Goal: Task Accomplishment & Management: Use online tool/utility

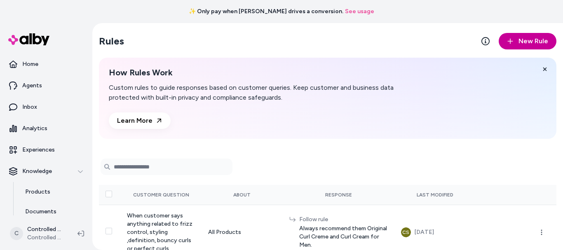
click at [519, 46] on button "New Rule" at bounding box center [528, 41] width 58 height 16
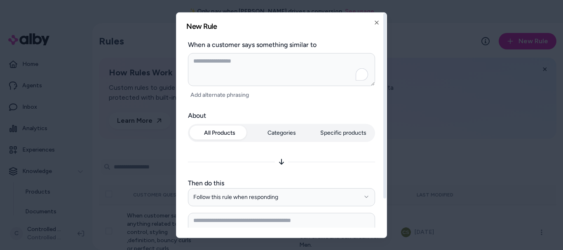
click at [247, 79] on textarea "To enrich screen reader interactions, please activate Accessibility in Grammarl…" at bounding box center [281, 69] width 187 height 33
type textarea "*"
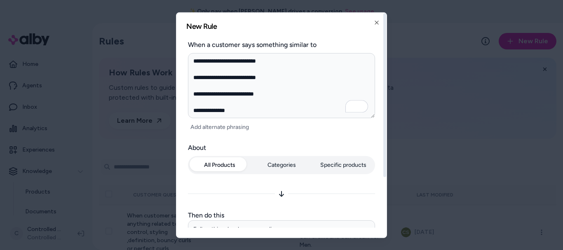
click at [277, 116] on textarea "**********" at bounding box center [281, 85] width 187 height 65
type textarea "**********"
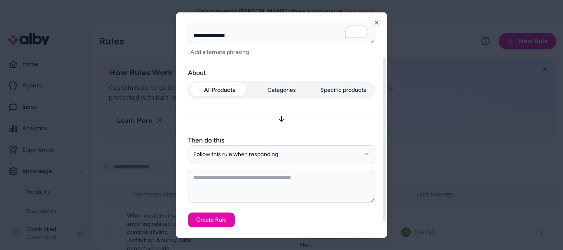
scroll to position [75, 0]
drag, startPoint x: 386, startPoint y: 113, endPoint x: 380, endPoint y: 184, distance: 71.2
click at [384, 184] on div at bounding box center [385, 155] width 3 height 164
click at [231, 179] on textarea "To enrich screen reader interactions, please activate Accessibility in Grammarl…" at bounding box center [281, 186] width 187 height 33
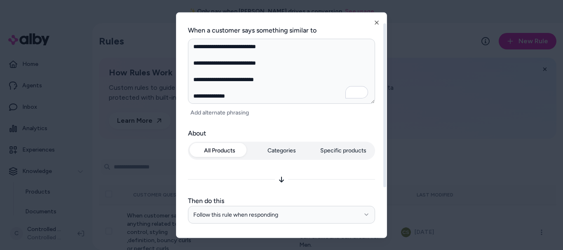
scroll to position [0, 0]
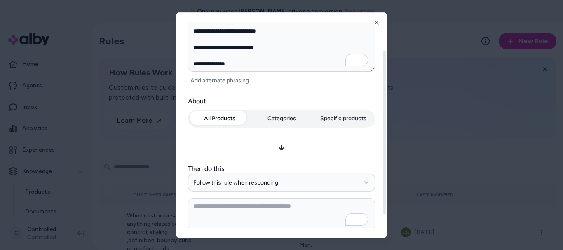
drag, startPoint x: 386, startPoint y: 169, endPoint x: 388, endPoint y: 146, distance: 22.9
click at [386, 146] on div at bounding box center [385, 132] width 3 height 164
click at [378, 23] on icon "button" at bounding box center [377, 22] width 7 height 7
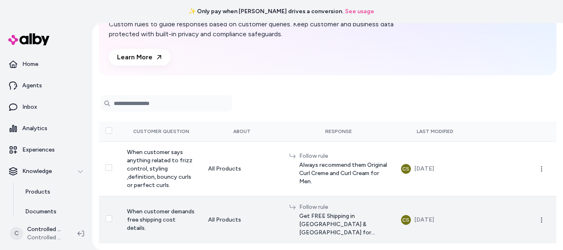
click at [107, 217] on button "Select row" at bounding box center [109, 219] width 7 height 7
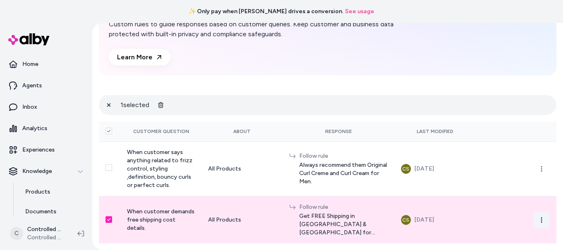
click at [539, 217] on icon "button" at bounding box center [542, 220] width 7 height 7
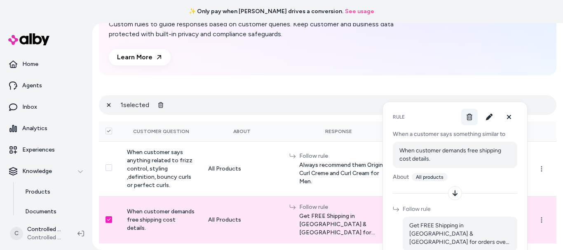
click at [472, 117] on icon at bounding box center [470, 117] width 6 height 7
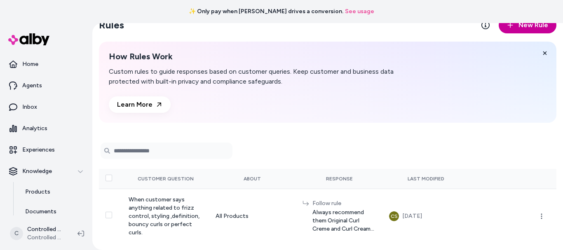
click at [520, 28] on span "New Rule" at bounding box center [534, 25] width 30 height 10
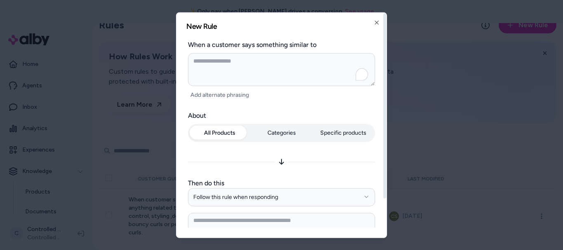
type textarea "*"
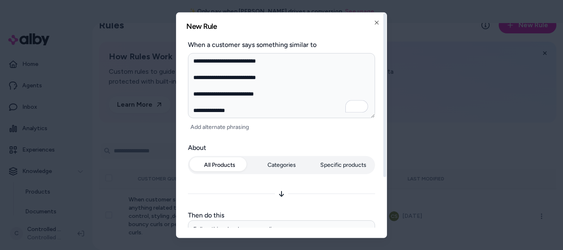
type textarea "**********"
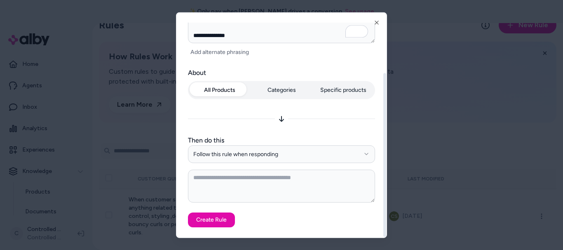
drag, startPoint x: 385, startPoint y: 92, endPoint x: 381, endPoint y: 198, distance: 106.1
click at [384, 198] on div at bounding box center [385, 155] width 3 height 164
click at [228, 176] on textarea "To enrich screen reader interactions, please activate Accessibility in Grammarl…" at bounding box center [281, 186] width 187 height 33
type textarea "*"
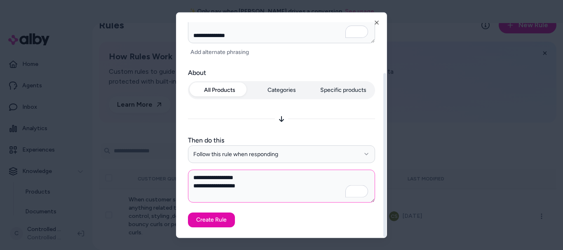
type textarea "**********"
type textarea "*"
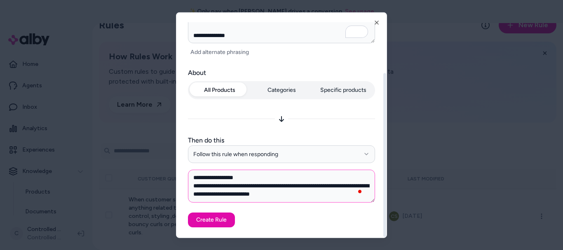
scroll to position [3, 0]
paste textarea "**********"
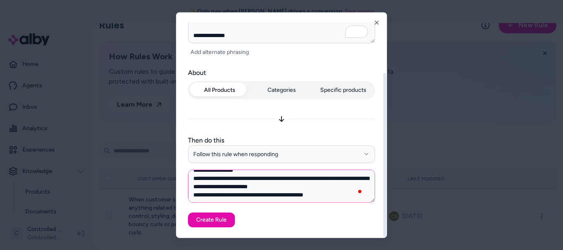
scroll to position [7, 0]
type textarea "**********"
click at [202, 226] on button "Create Rule" at bounding box center [211, 220] width 47 height 15
type textarea "*"
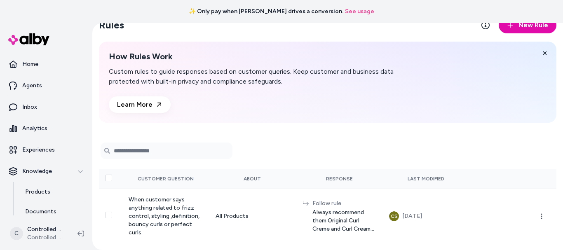
scroll to position [10, 0]
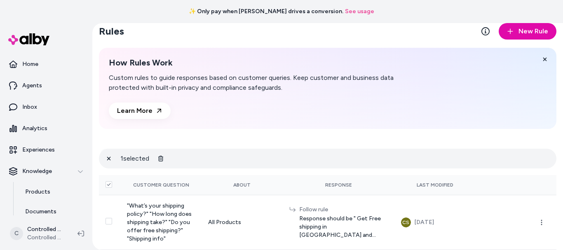
click at [412, 108] on div "How Rules Work Custom rules to guide responses based on customer queries. Keep …" at bounding box center [267, 88] width 317 height 61
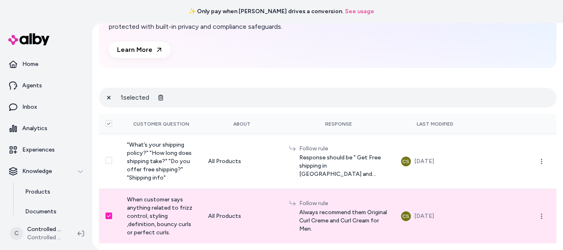
scroll to position [96, 0]
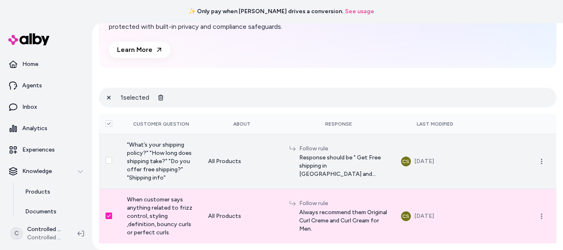
click at [530, 134] on td at bounding box center [516, 161] width 81 height 55
